Goal: Task Accomplishment & Management: Manage account settings

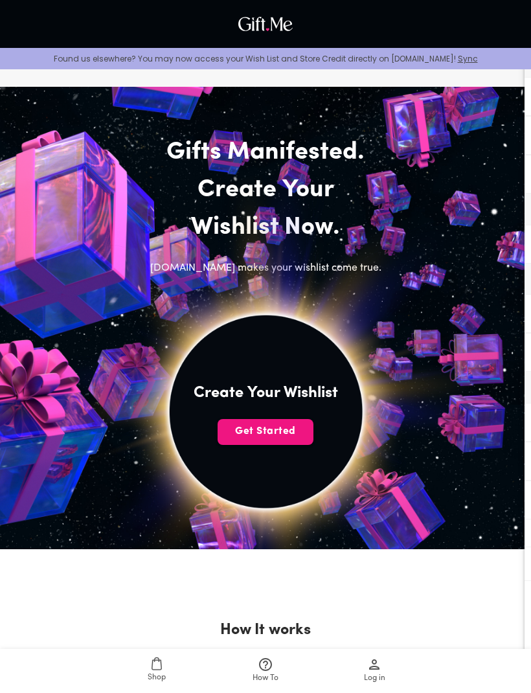
click at [288, 427] on span "Get Started" at bounding box center [266, 431] width 96 height 14
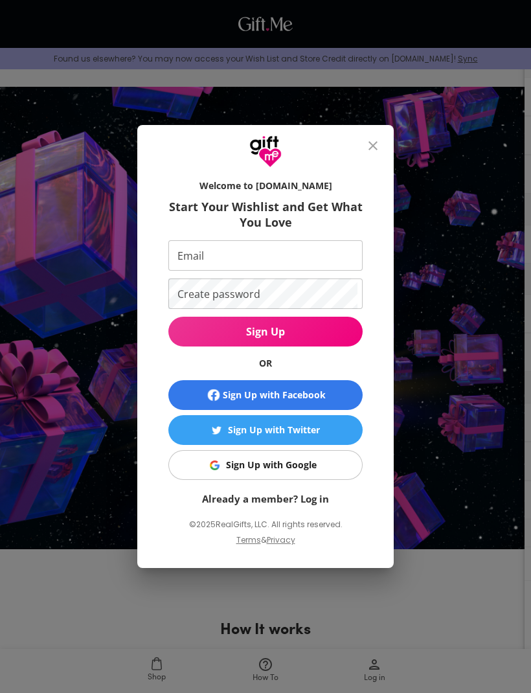
click at [295, 473] on button "Sign Up with Google" at bounding box center [265, 465] width 194 height 30
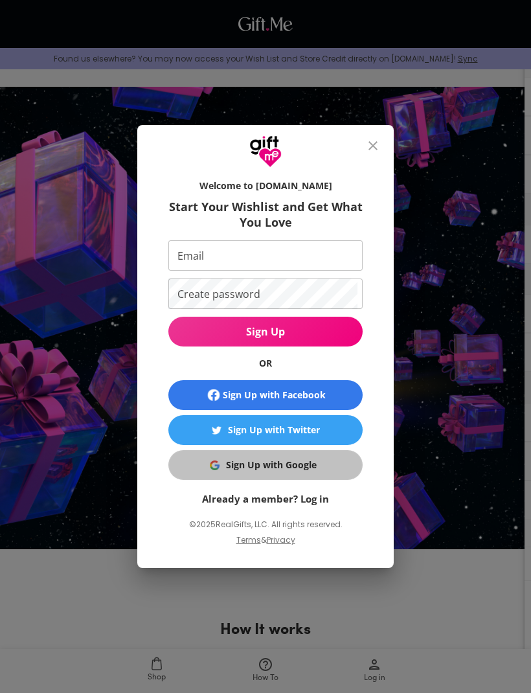
click at [310, 468] on div "Sign Up with Google" at bounding box center [271, 465] width 91 height 14
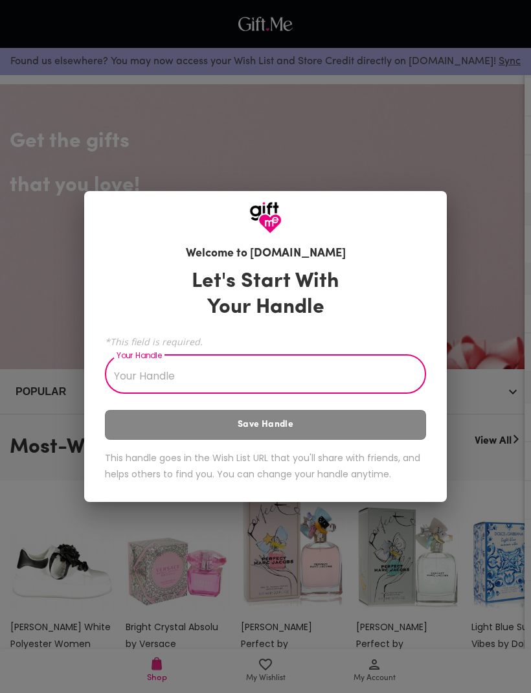
click at [349, 373] on input "Your Handle" at bounding box center [258, 376] width 307 height 36
click at [326, 374] on input "Your Handle" at bounding box center [258, 376] width 307 height 36
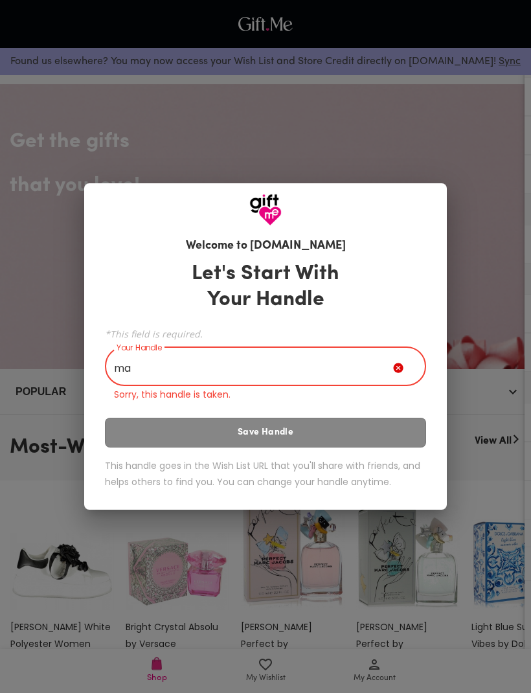
type input "m"
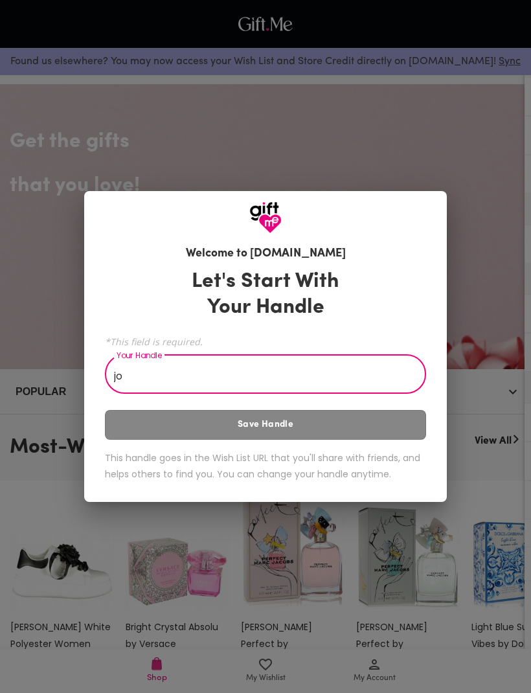
type input "j"
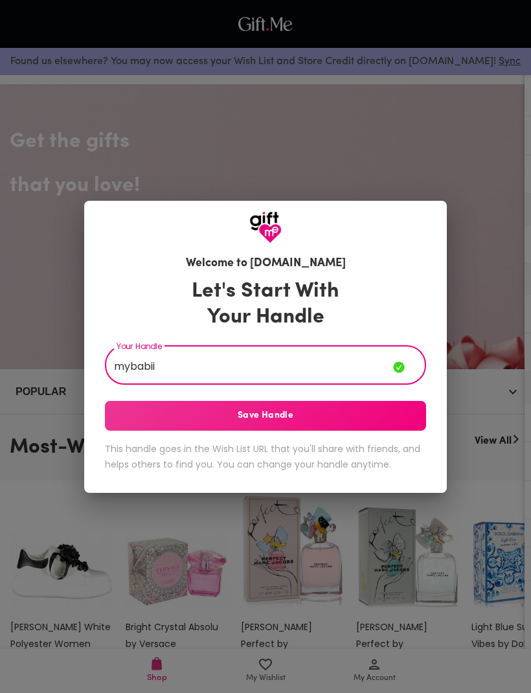
type input "mybabii"
click at [324, 422] on span "Save Handle" at bounding box center [265, 416] width 321 height 14
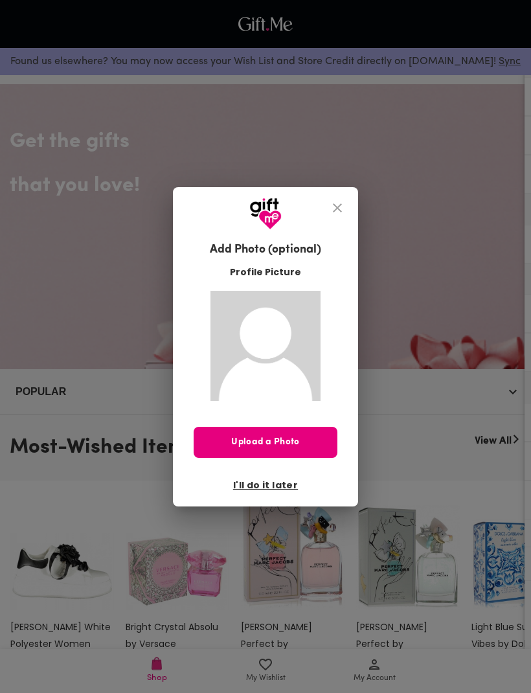
click at [279, 478] on span "I'll do it later" at bounding box center [265, 485] width 65 height 14
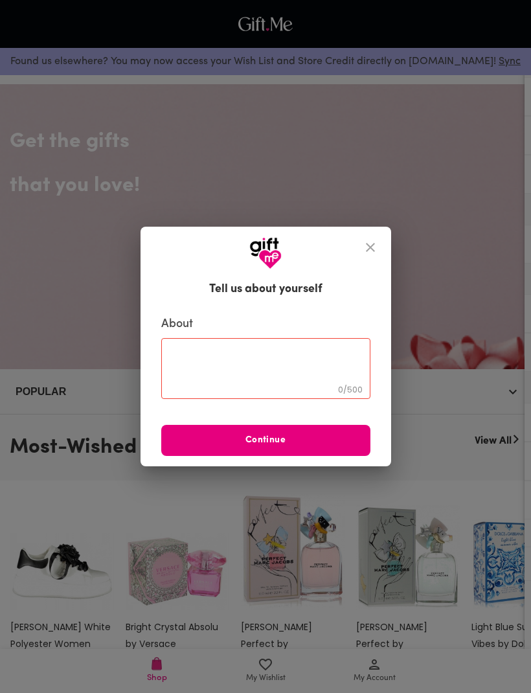
click at [300, 360] on textarea at bounding box center [265, 368] width 191 height 37
type textarea "n"
type textarea "nice"
click at [279, 441] on span "Continue" at bounding box center [265, 440] width 209 height 14
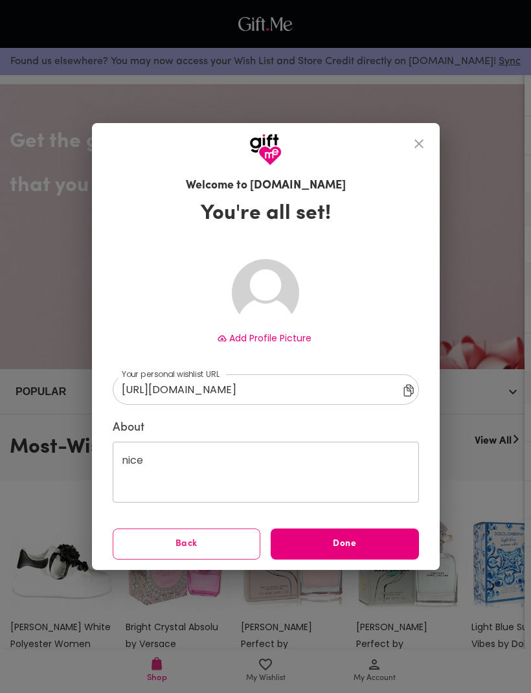
click at [304, 551] on span "Done" at bounding box center [345, 544] width 148 height 14
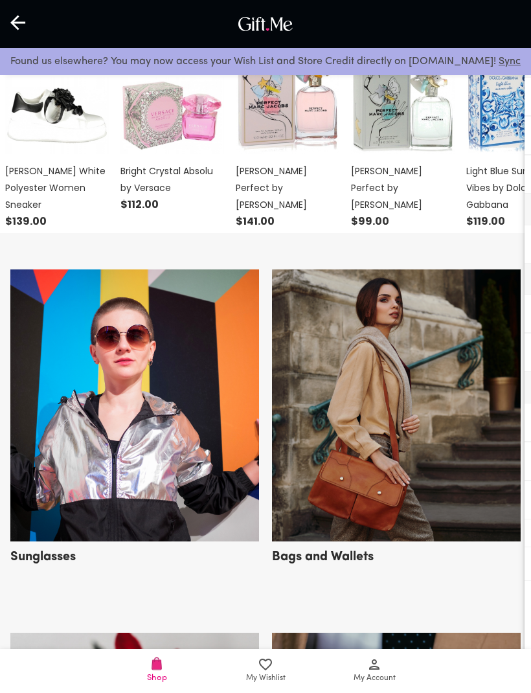
scroll to position [455, 0]
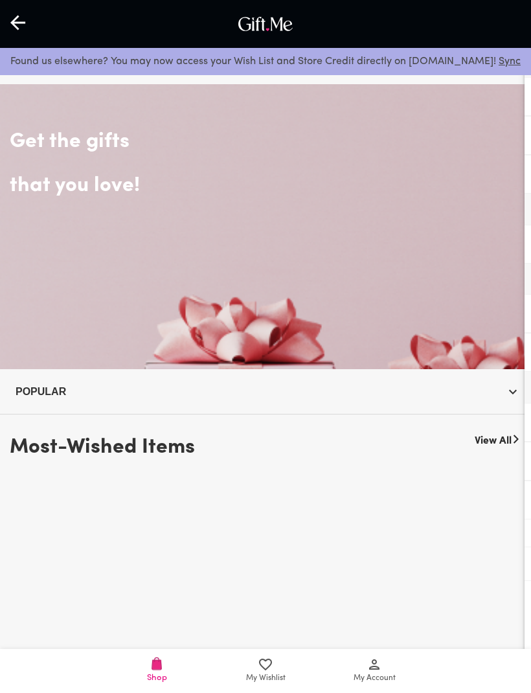
scroll to position [453, 0]
